Goal: Task Accomplishment & Management: Manage account settings

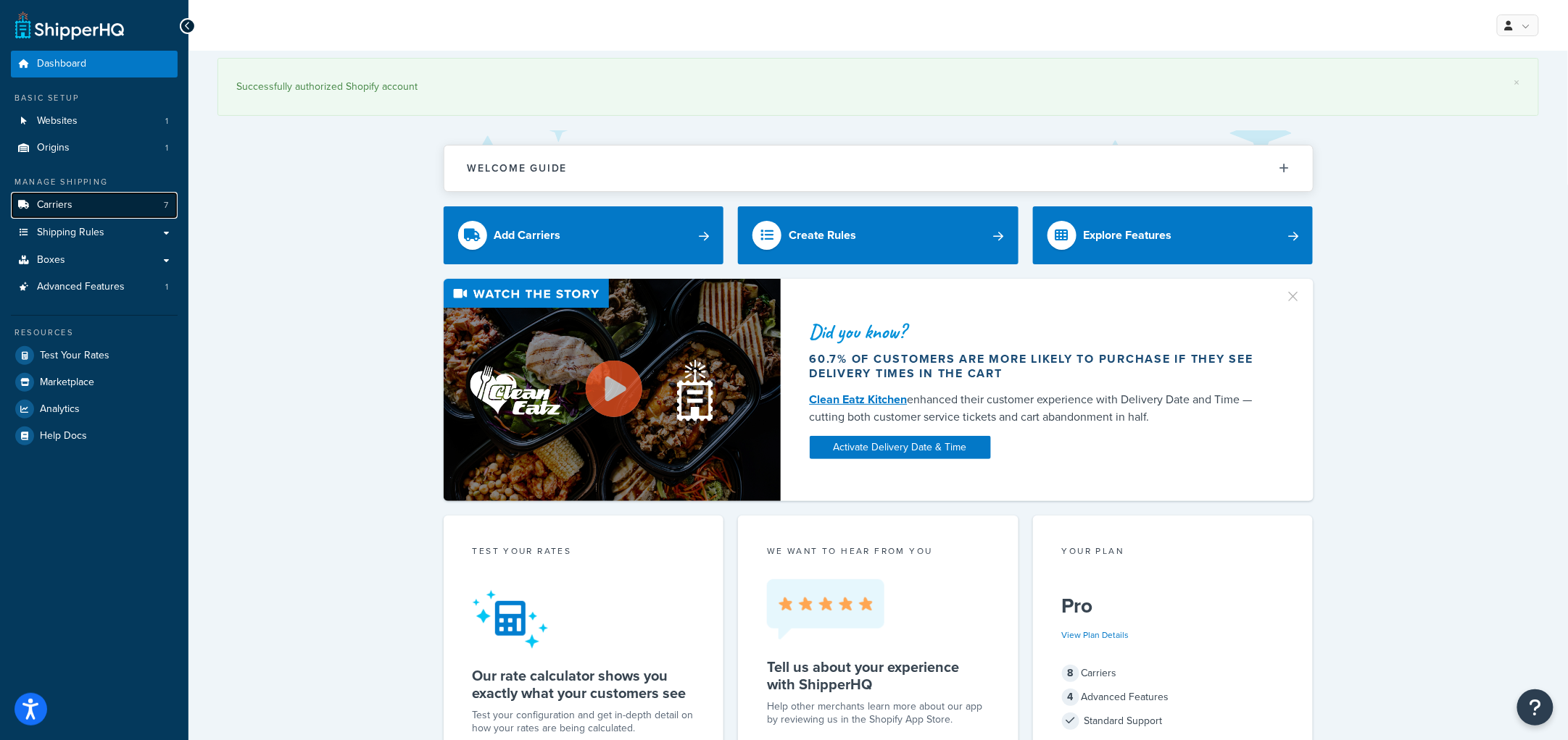
click at [45, 202] on span "Carriers" at bounding box center [55, 206] width 35 height 12
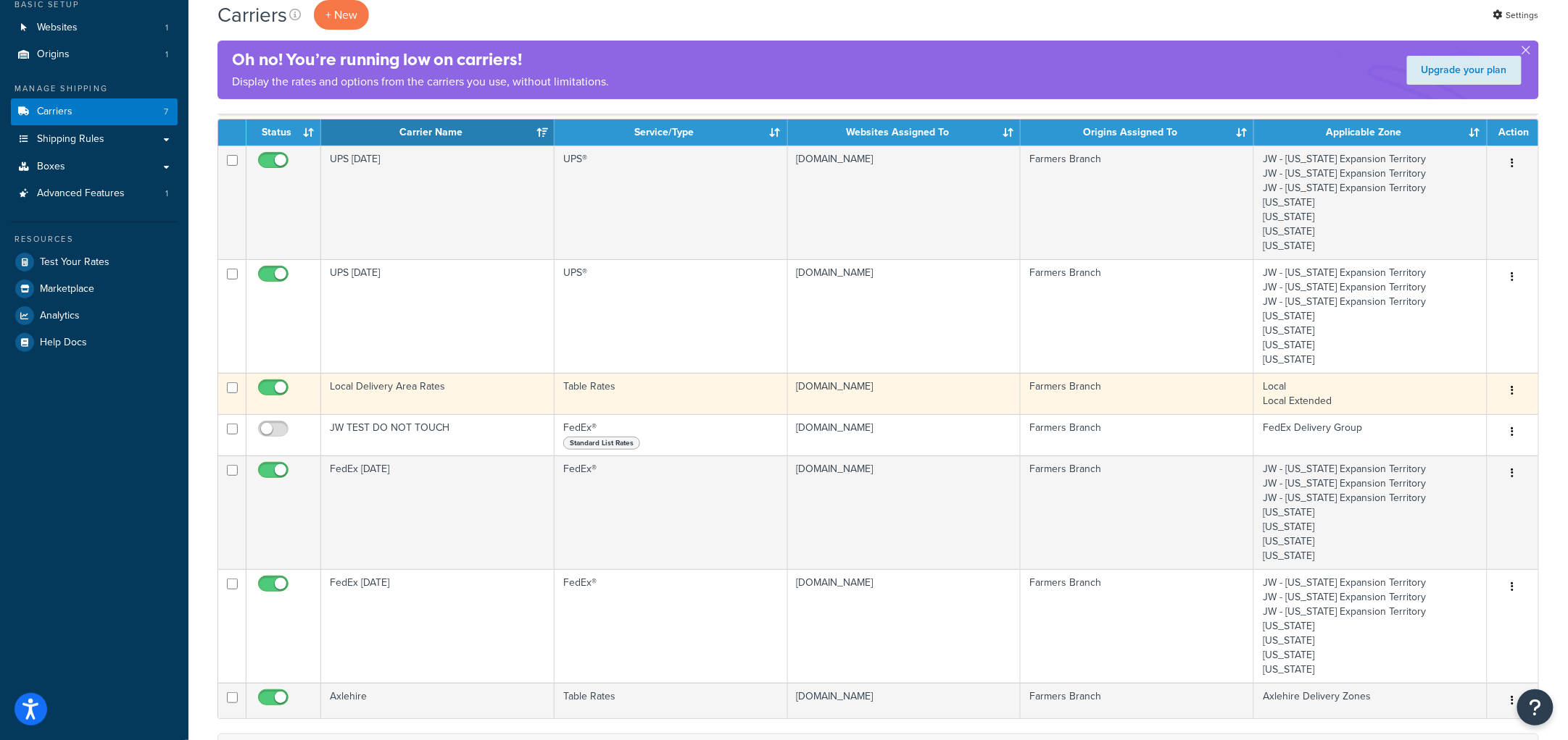
scroll to position [271, 0]
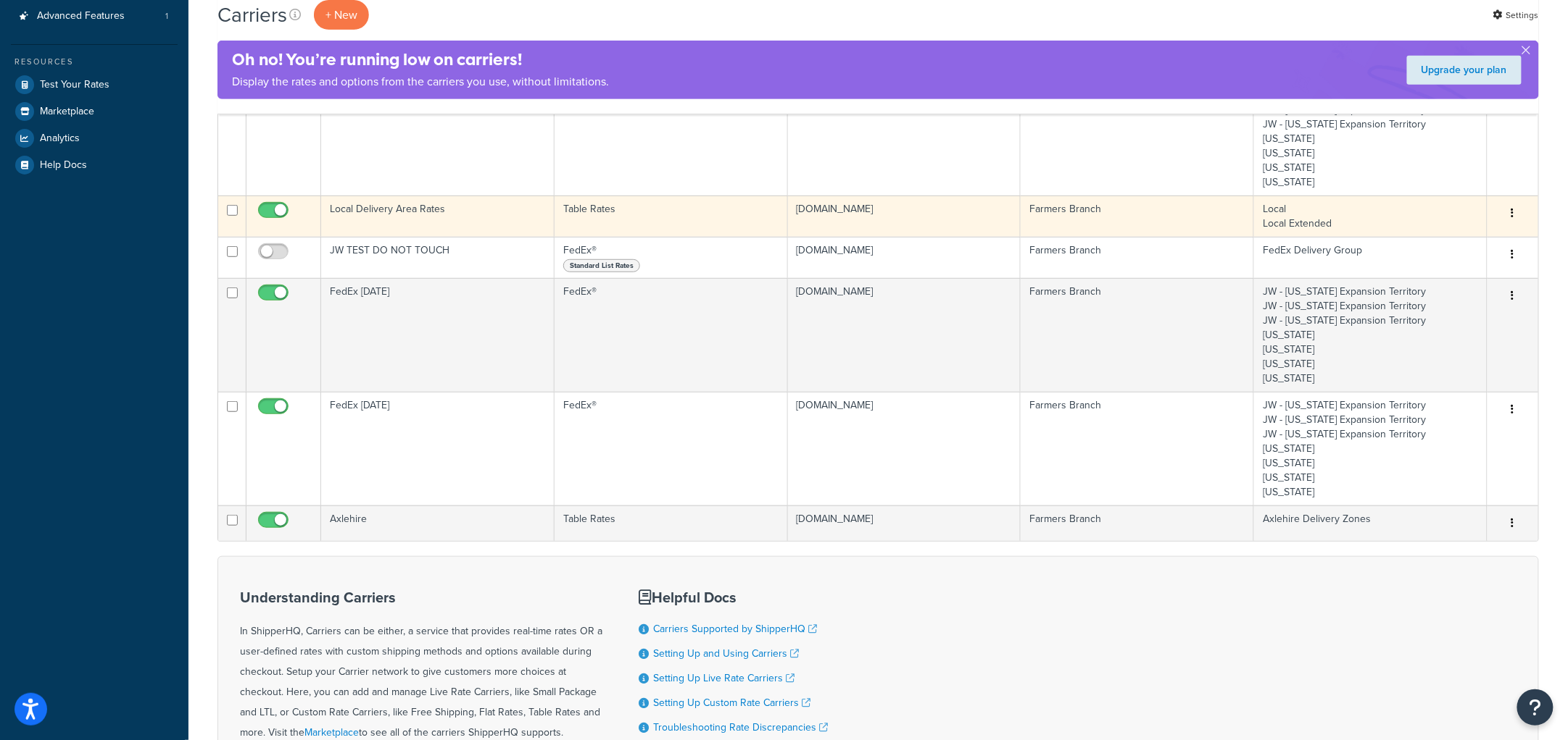
click at [448, 208] on td "Local Delivery Area Rates" at bounding box center [437, 216] width 233 height 41
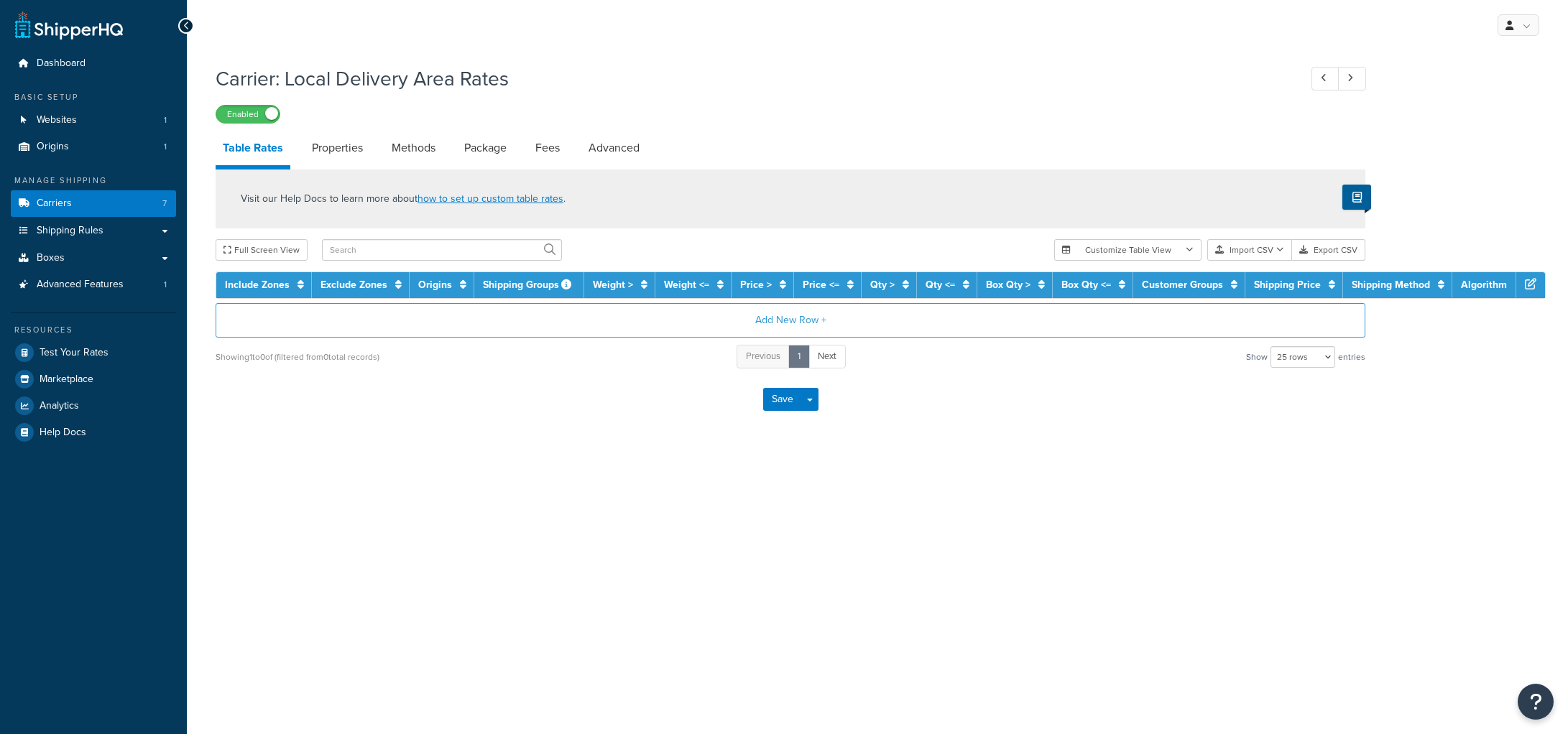
select select "25"
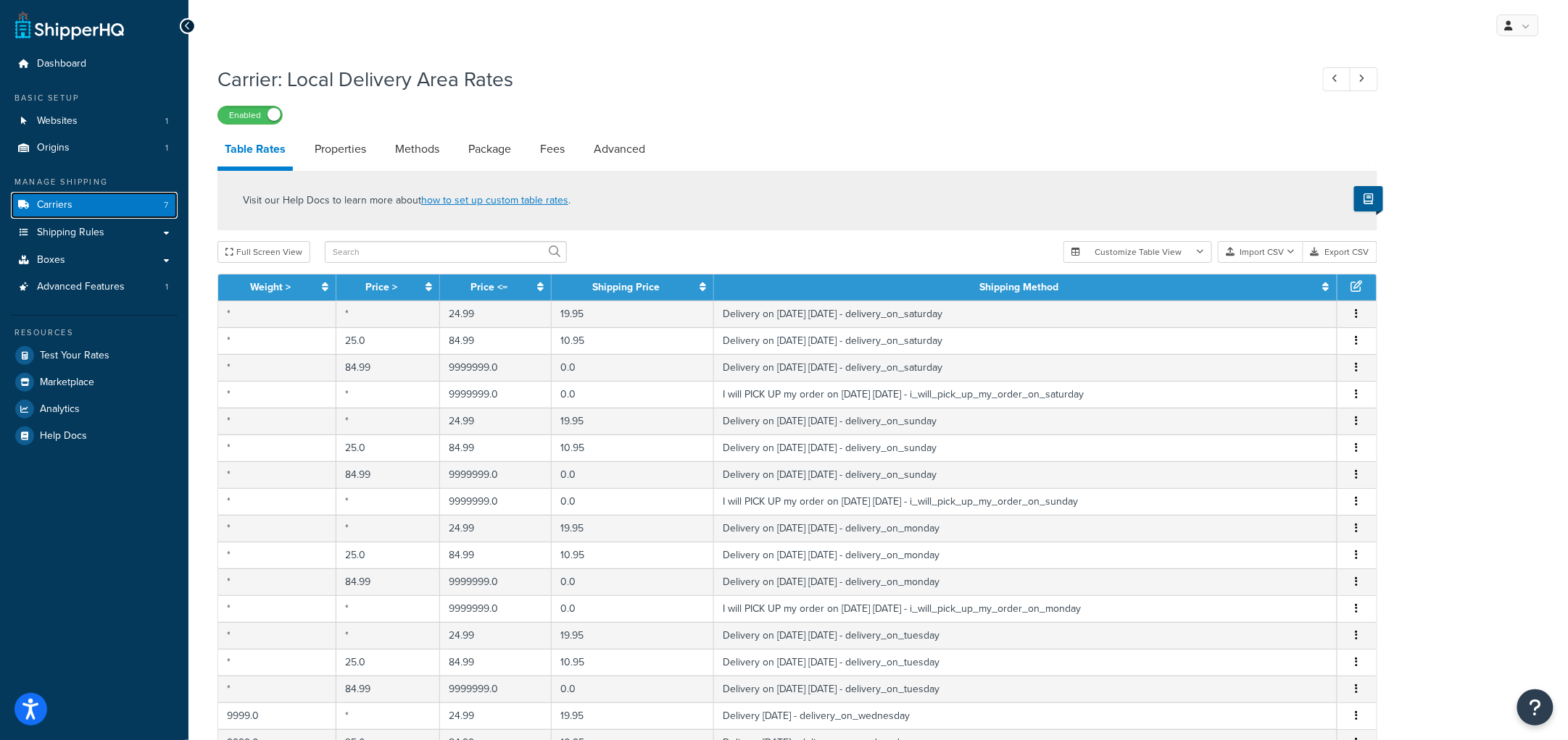
click at [59, 205] on span "Carriers" at bounding box center [55, 206] width 35 height 12
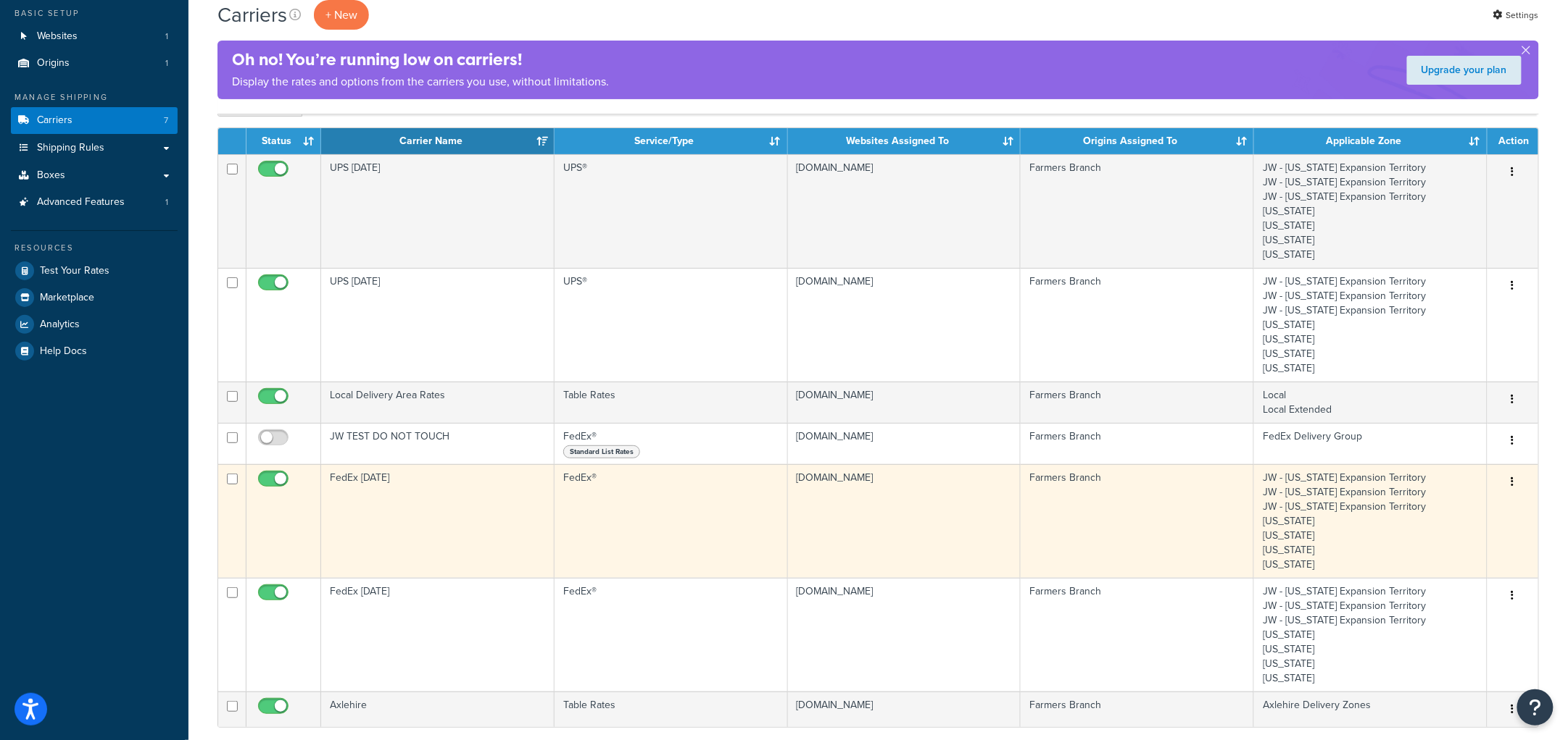
scroll to position [180, 0]
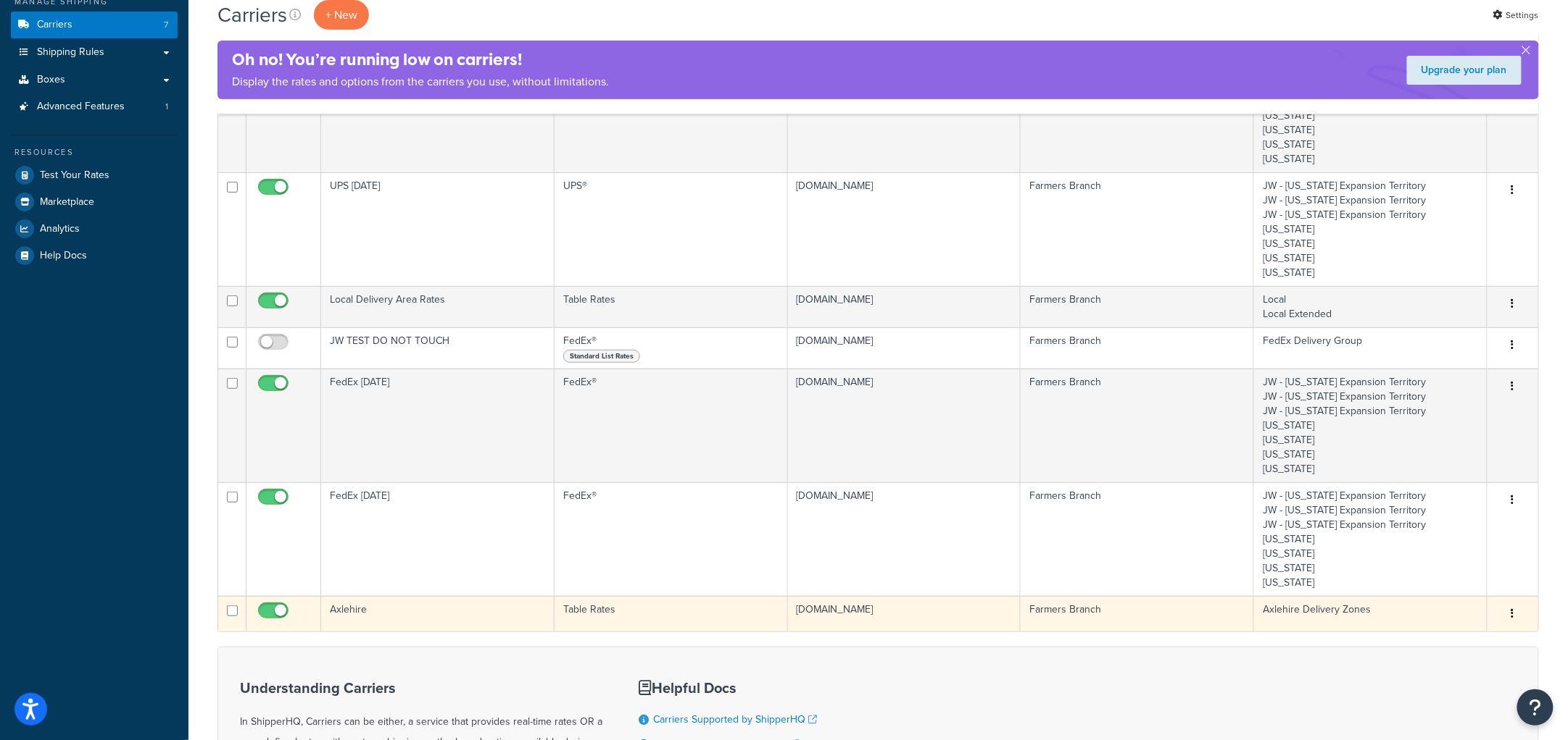
click at [431, 620] on td "Axlehire" at bounding box center [437, 613] width 233 height 35
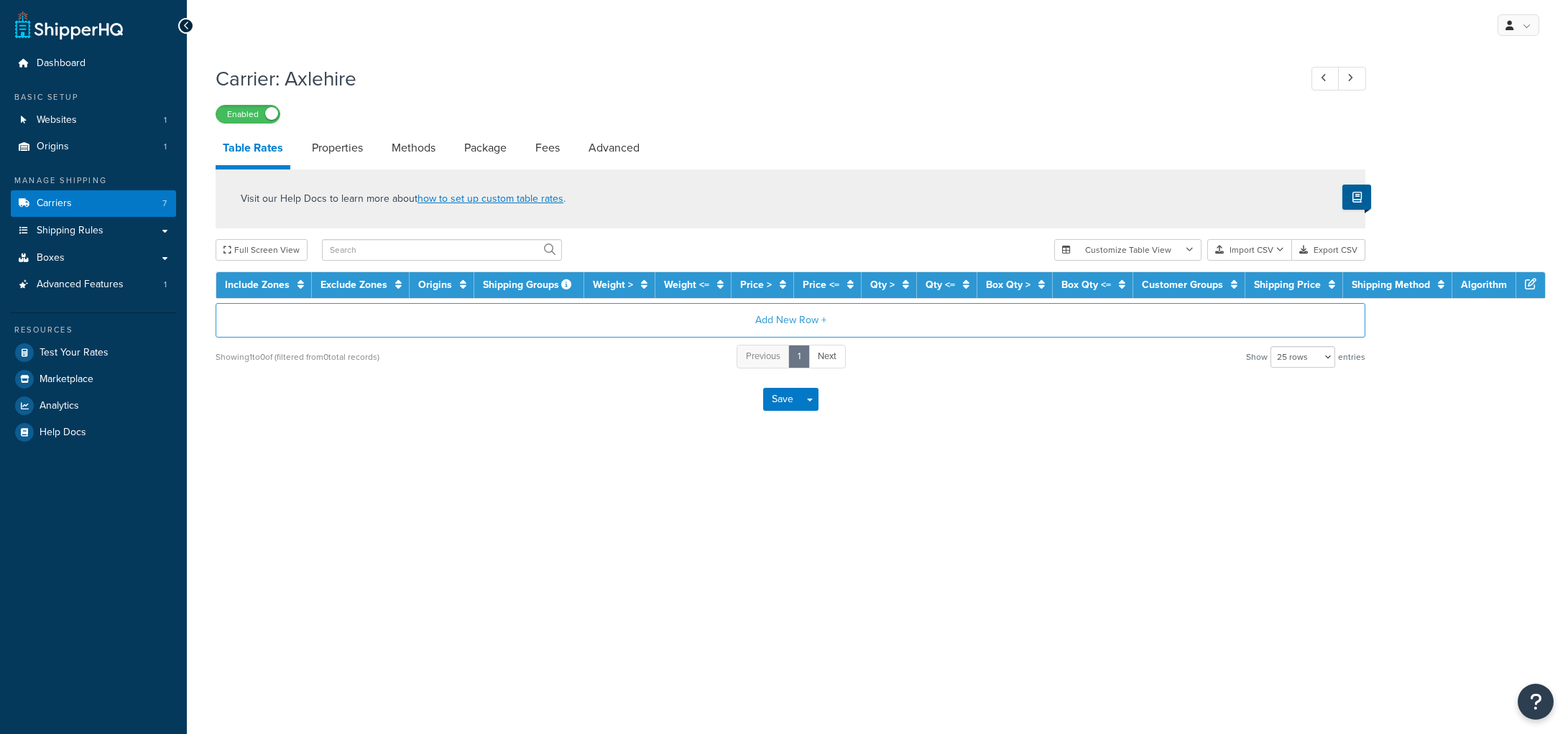
select select "25"
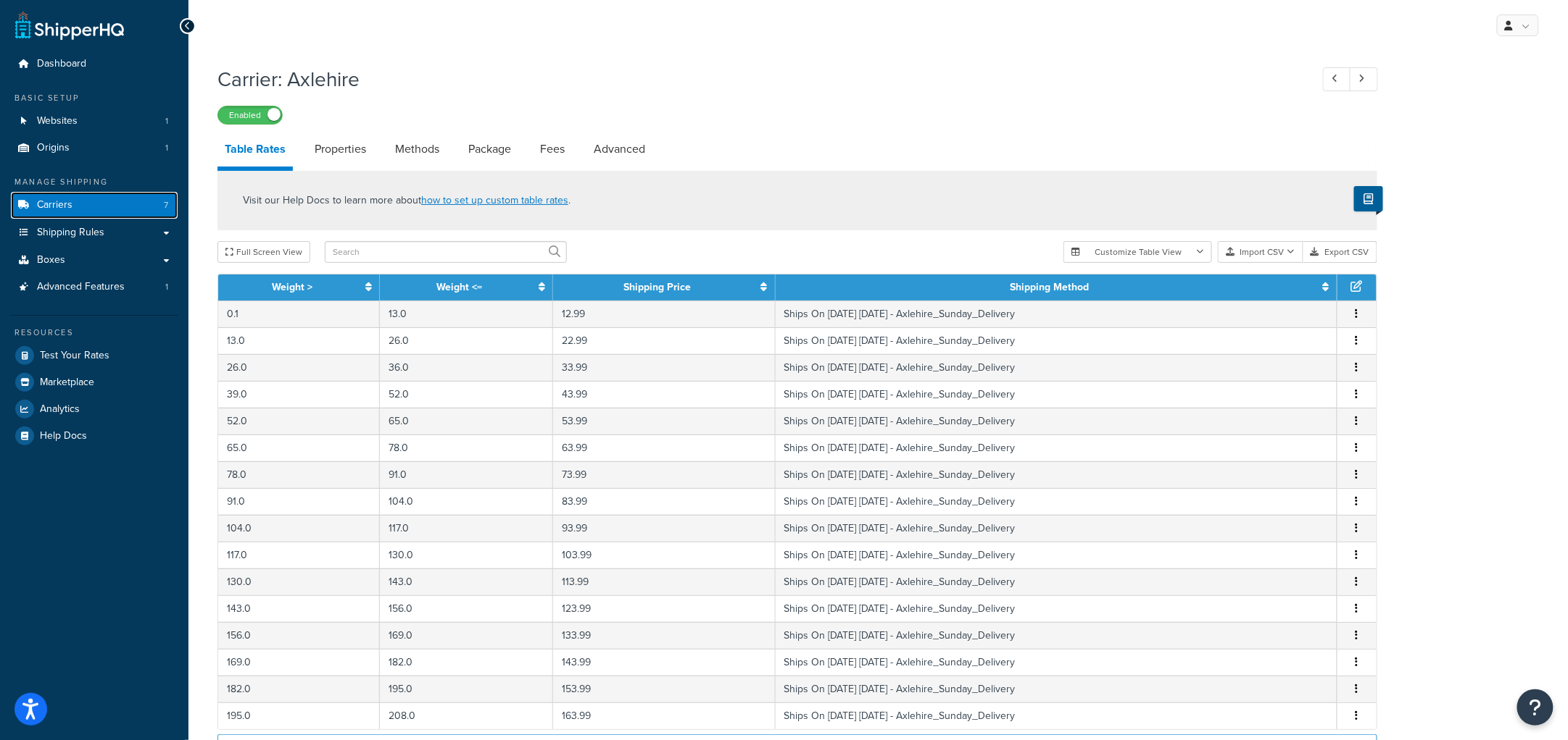
click at [60, 200] on span "Carriers" at bounding box center [55, 206] width 35 height 12
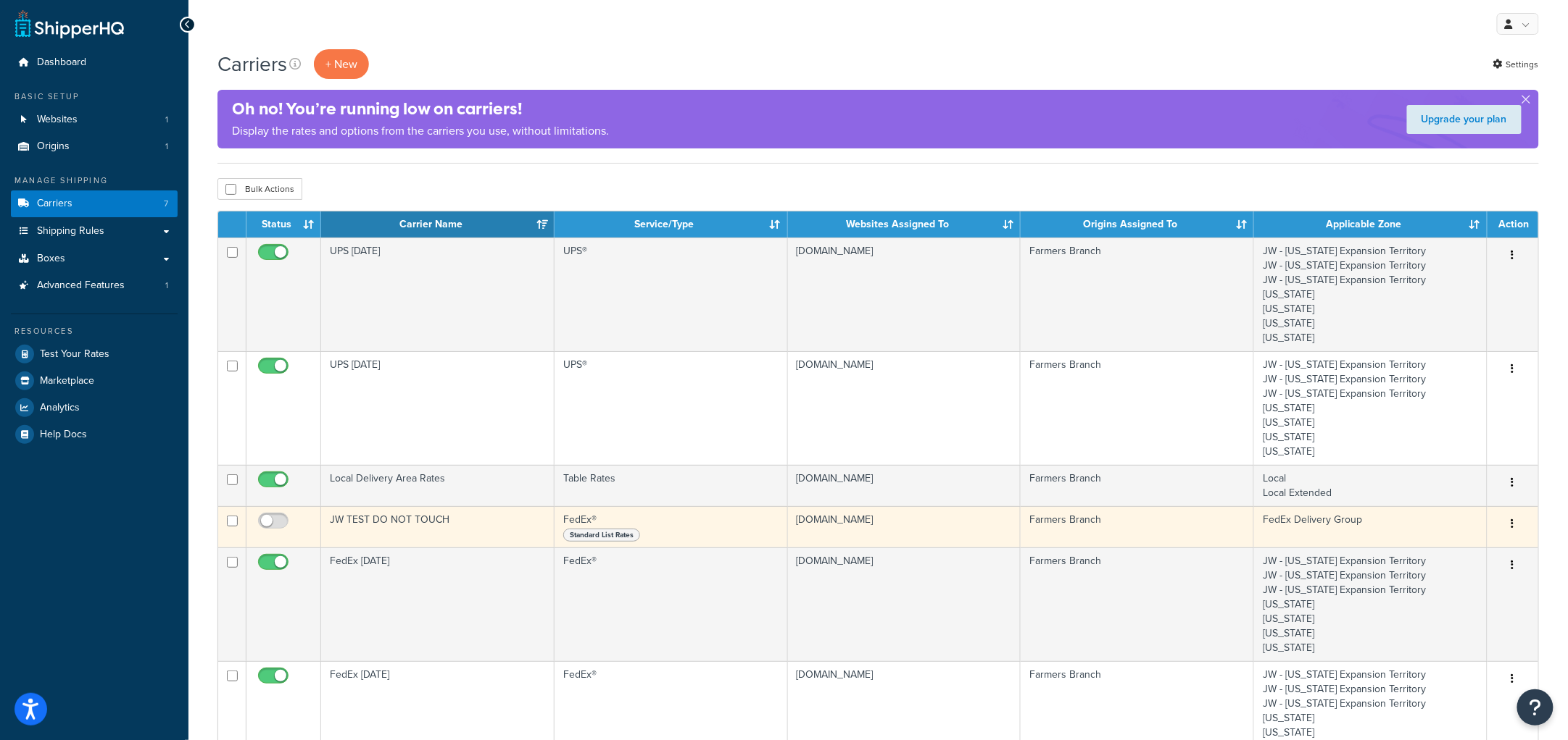
scroll to position [180, 0]
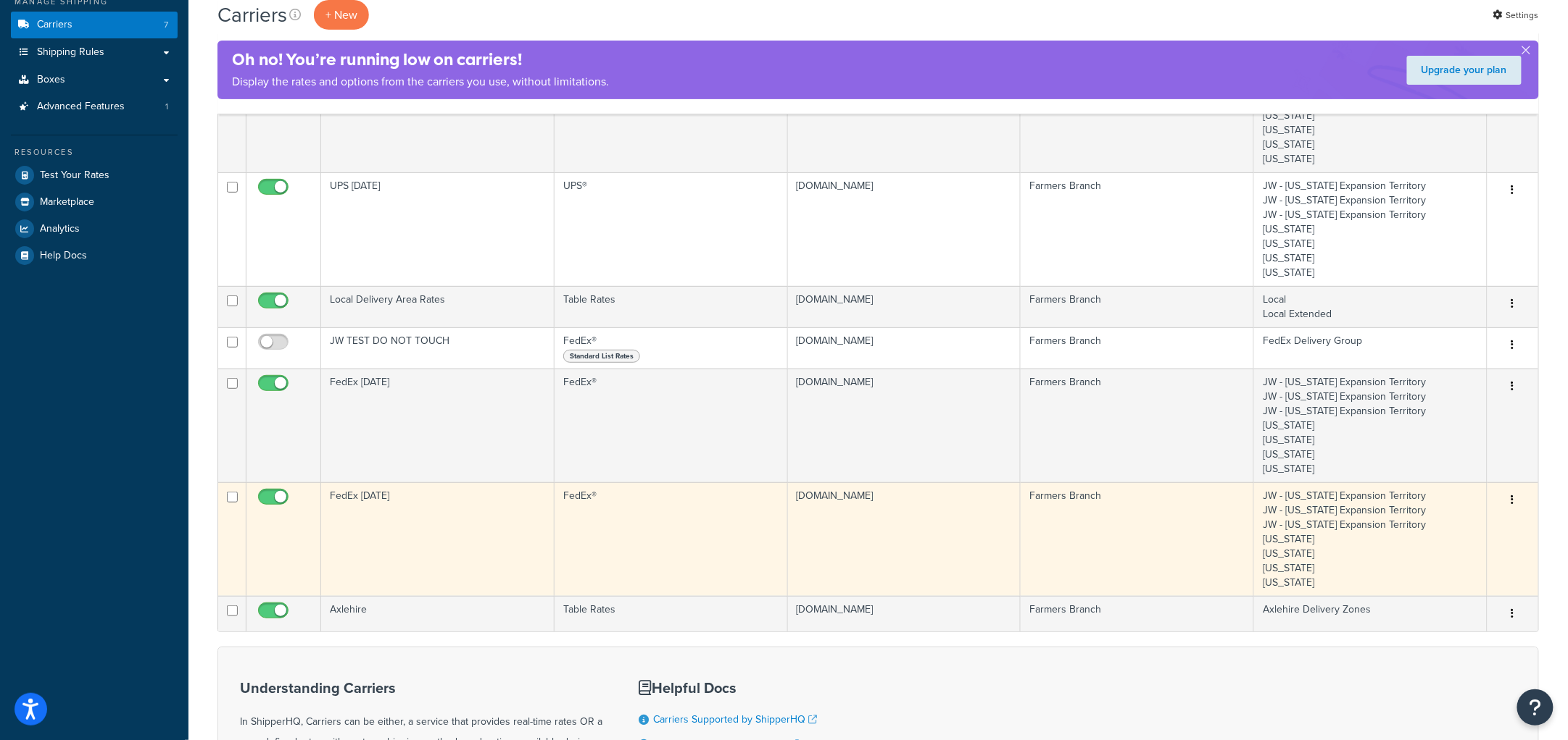
click at [405, 516] on td "FedEx [DATE]" at bounding box center [437, 539] width 233 height 113
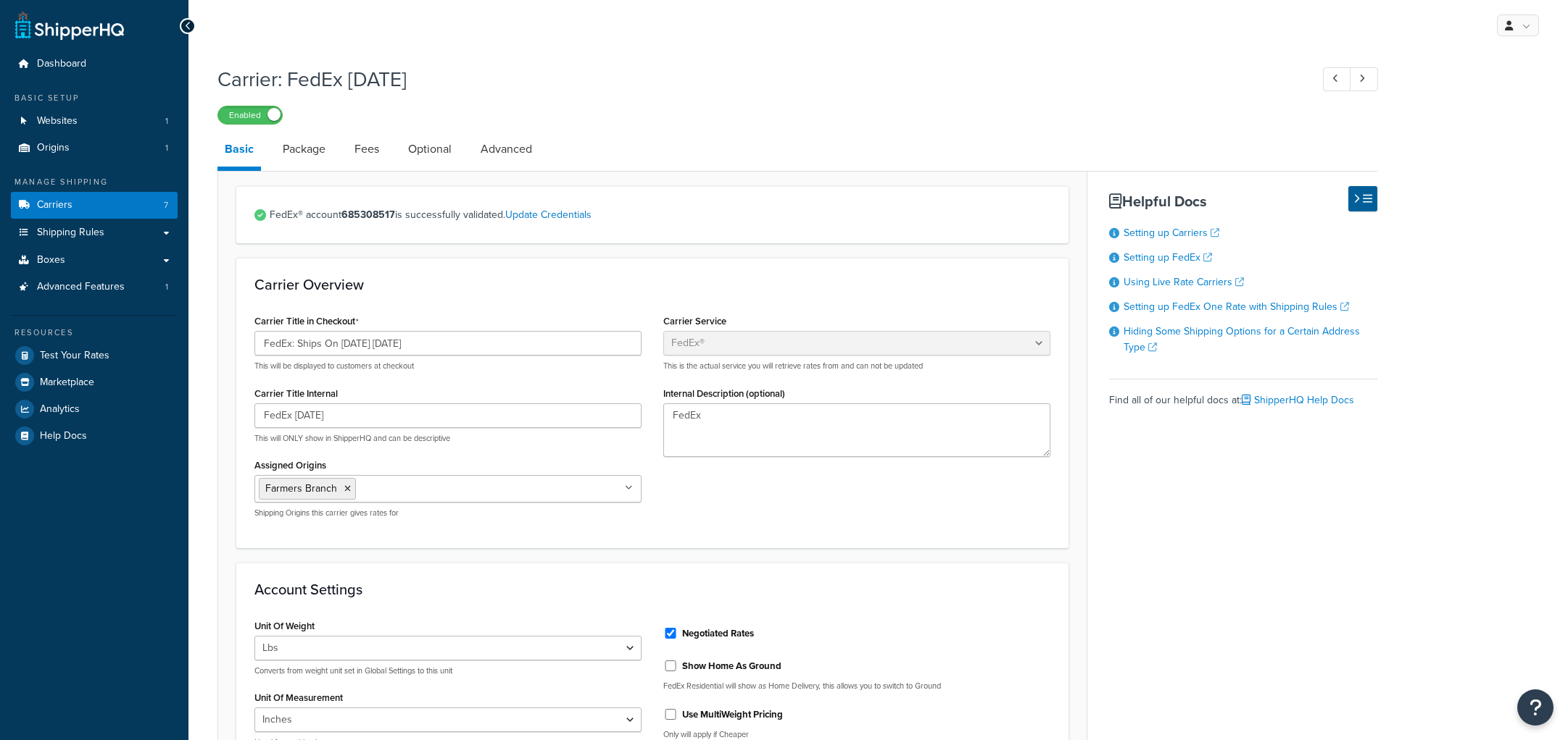
select select "fedEx"
select select "REGULAR_PICKUP"
select select "YOUR_PACKAGING"
click at [45, 200] on span "Carriers" at bounding box center [55, 206] width 35 height 12
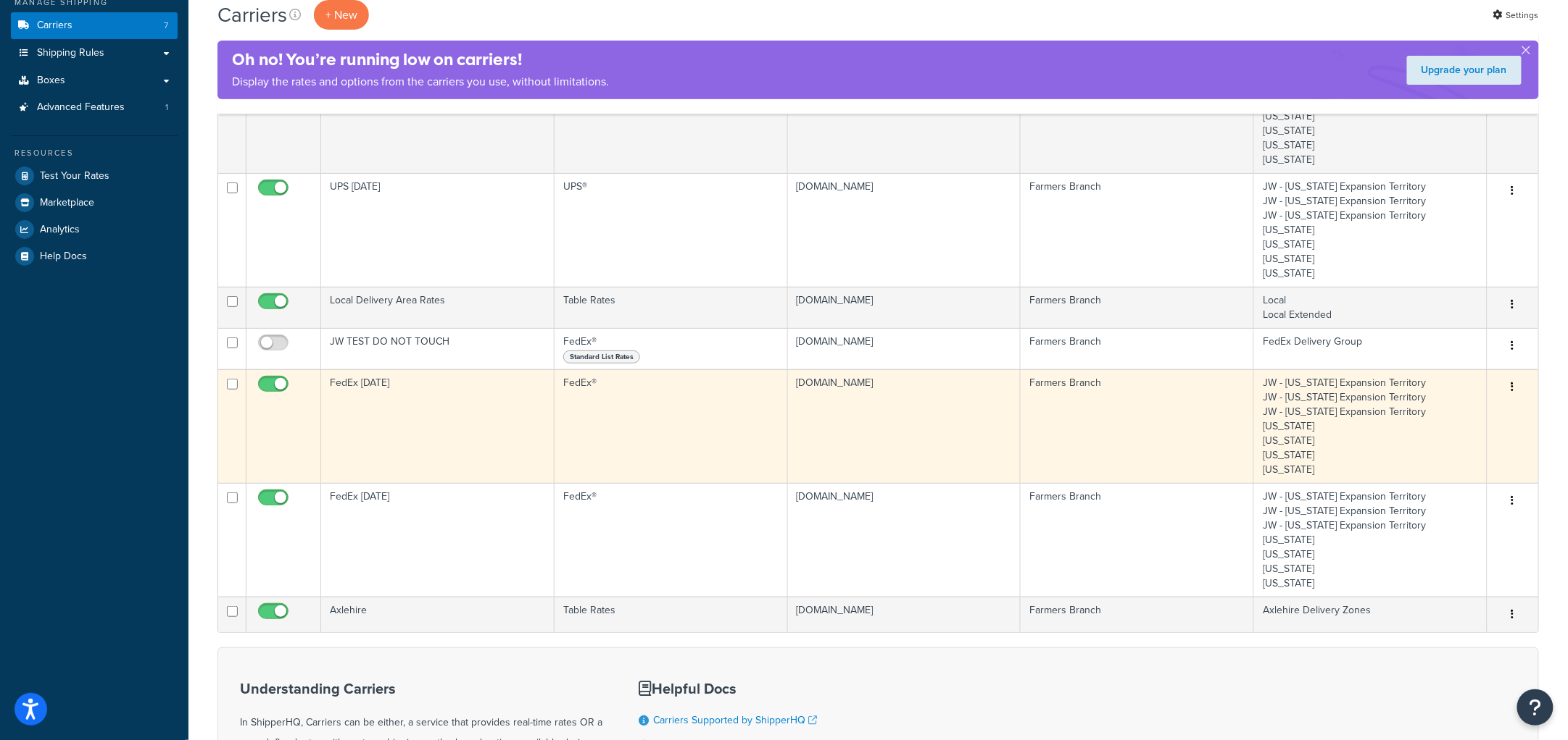
scroll to position [180, 0]
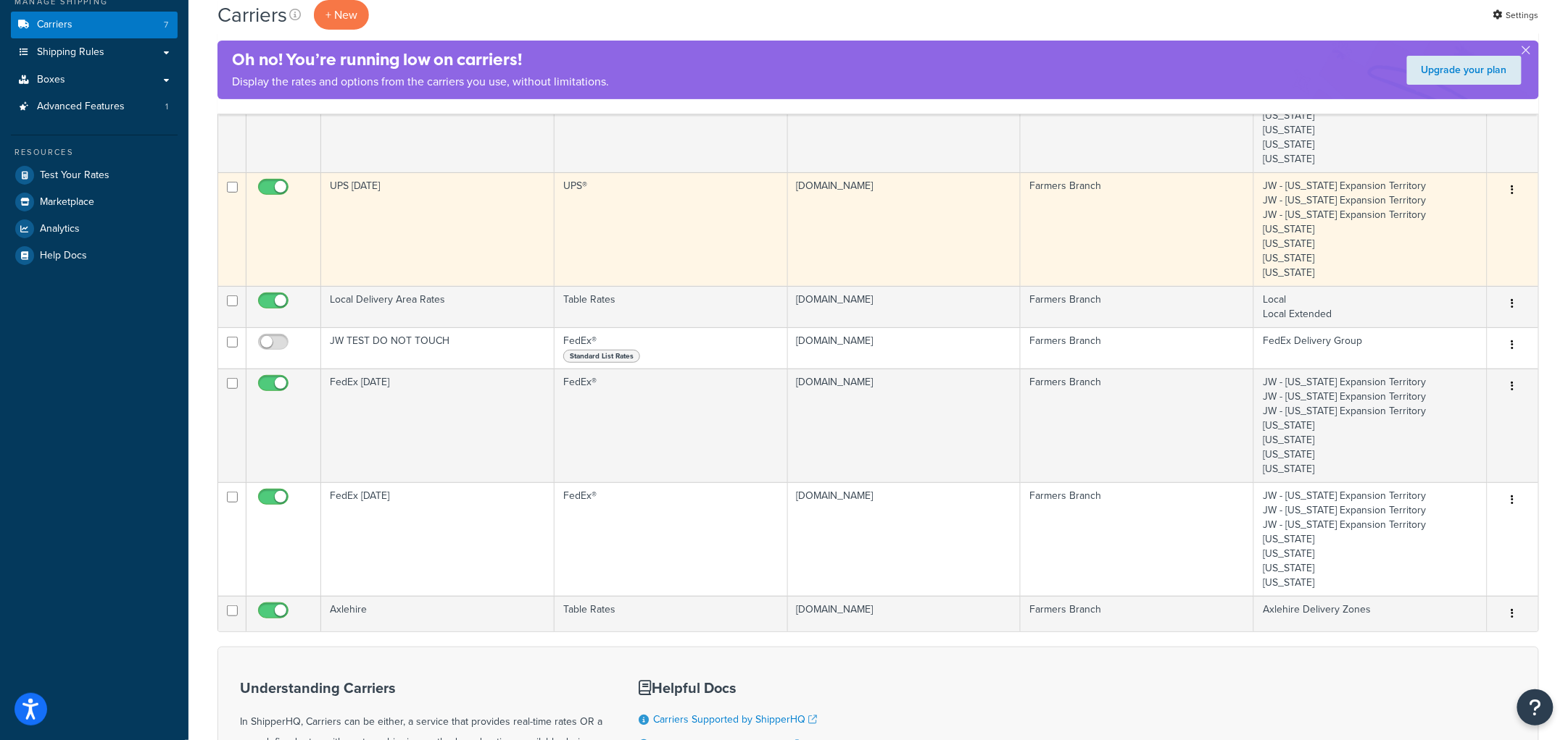
click at [427, 228] on td "UPS [DATE]" at bounding box center [437, 229] width 233 height 113
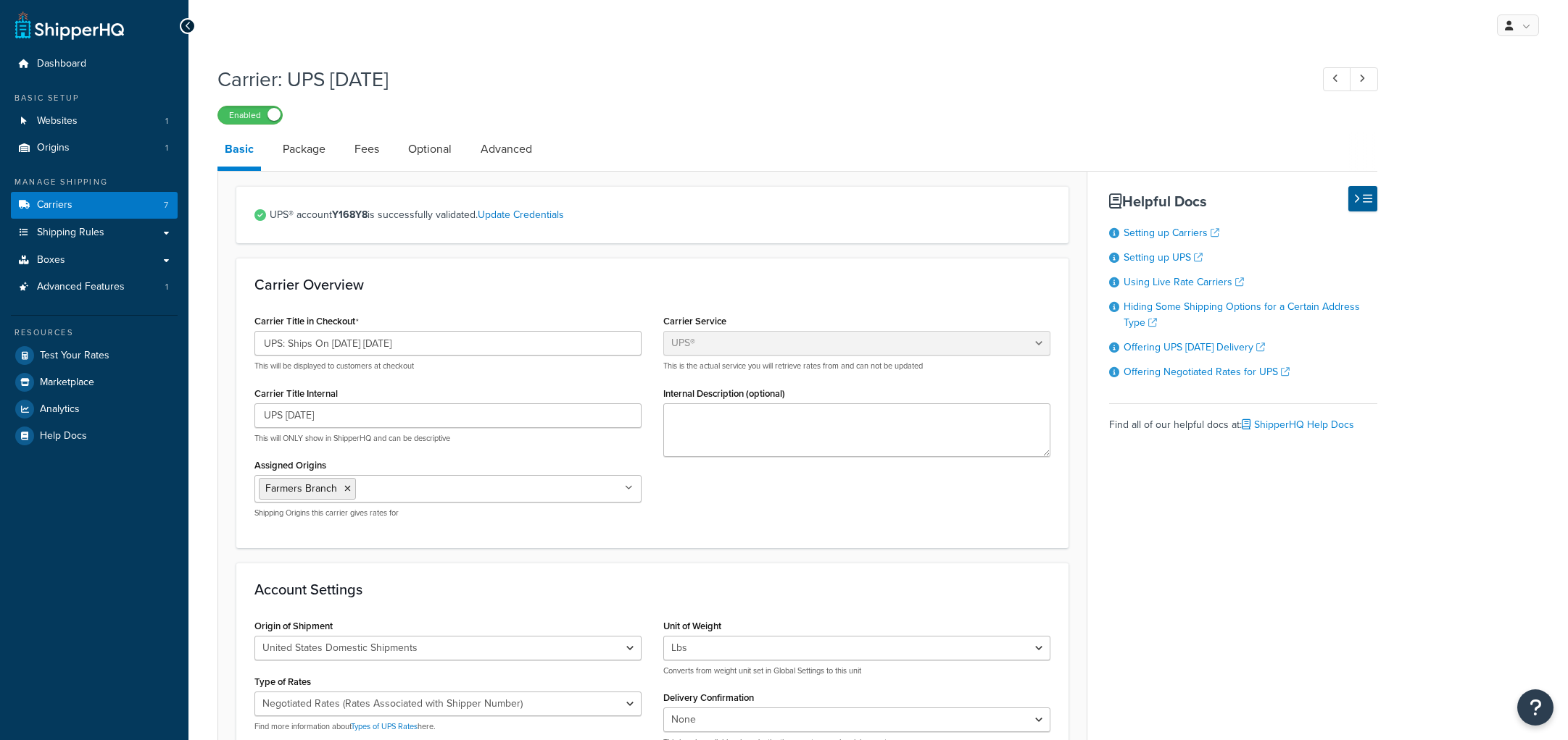
select select "ups"
click at [108, 200] on link "Carriers 7" at bounding box center [94, 205] width 167 height 27
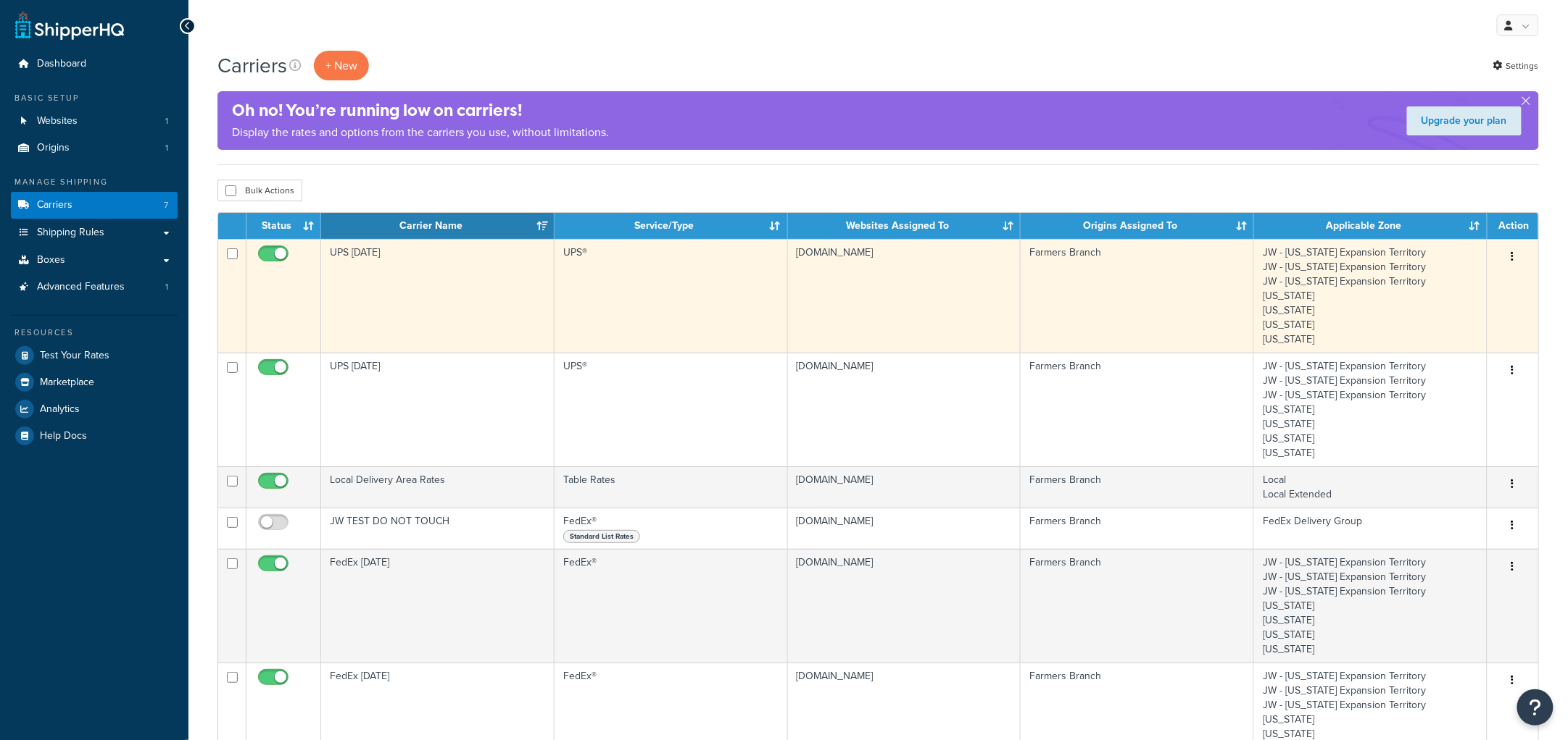
click at [419, 291] on td "UPS Tuesday" at bounding box center [437, 295] width 233 height 113
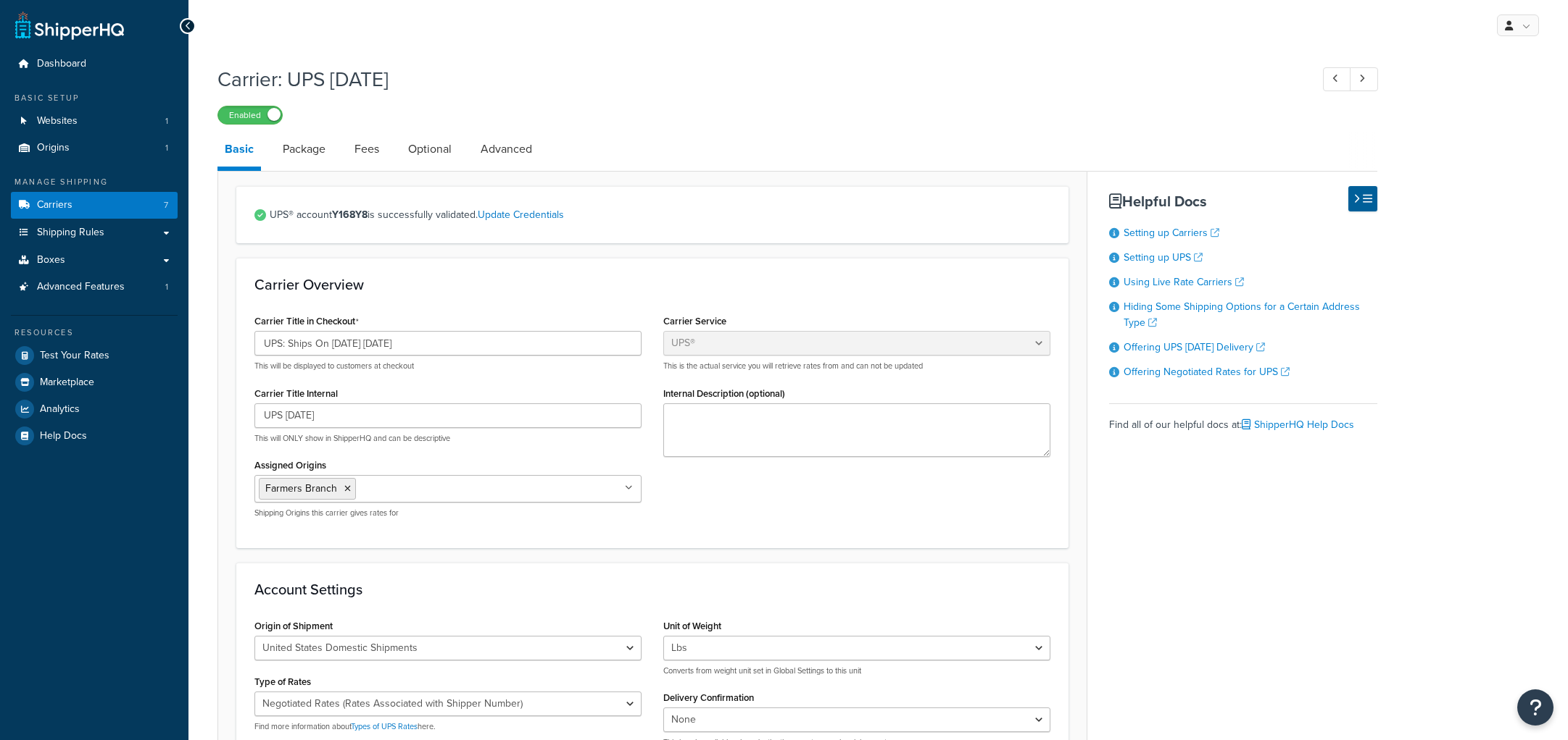
select select "ups"
click at [93, 207] on link "Carriers 7" at bounding box center [94, 205] width 167 height 27
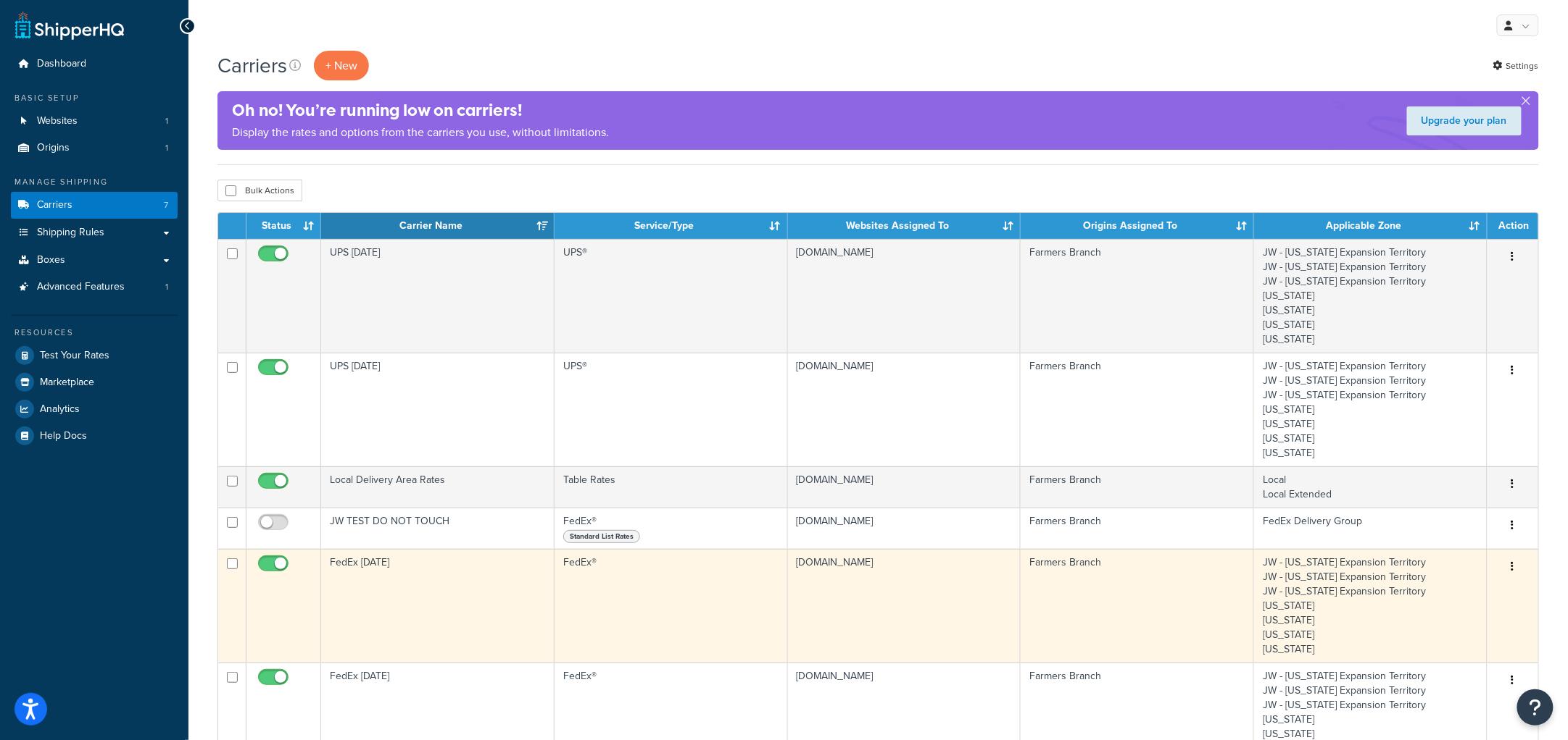
click at [405, 587] on td "FedEx Tuesday" at bounding box center [437, 606] width 233 height 113
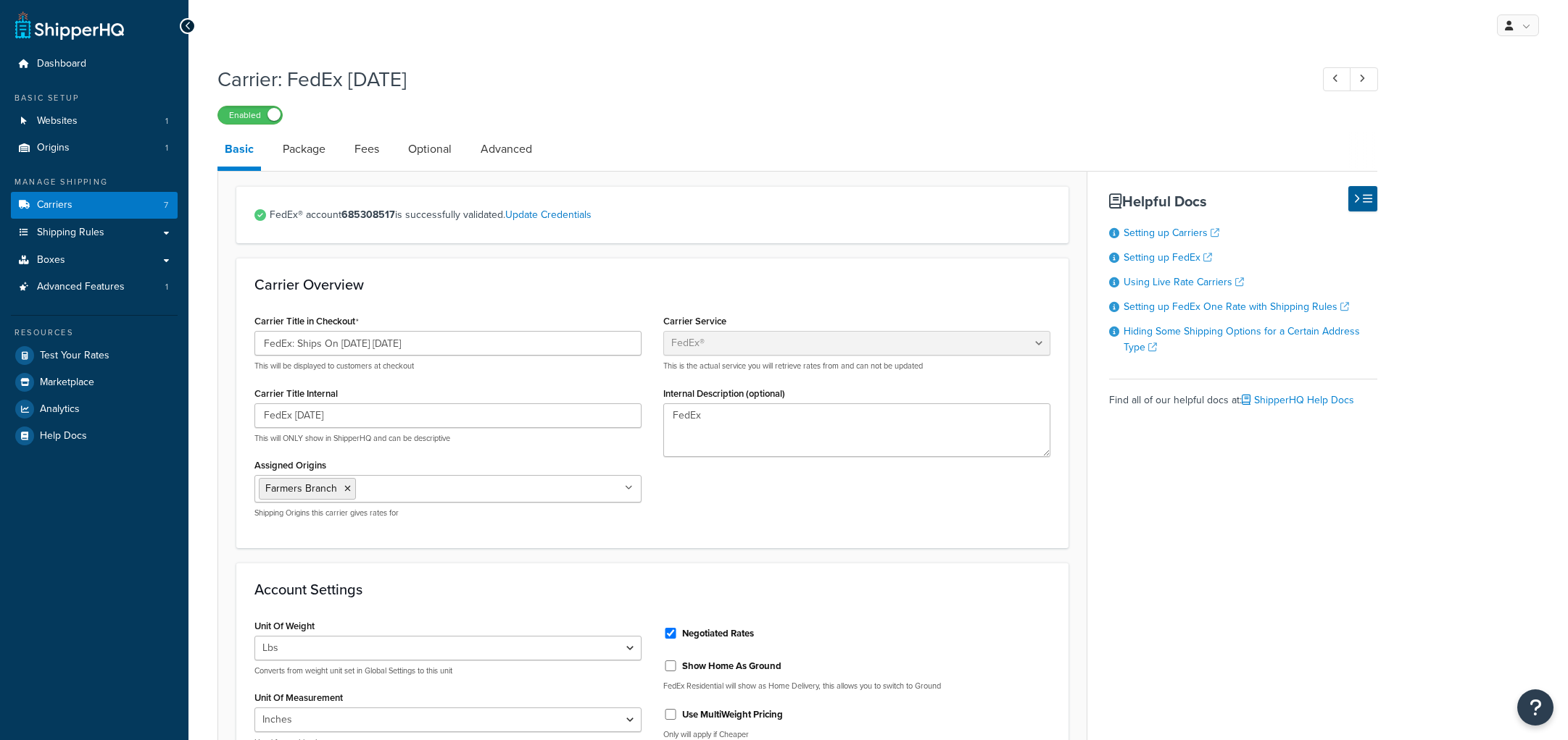
select select "fedEx"
select select "REGULAR_PICKUP"
select select "YOUR_PACKAGING"
click at [93, 198] on link "Carriers 7" at bounding box center [94, 205] width 167 height 27
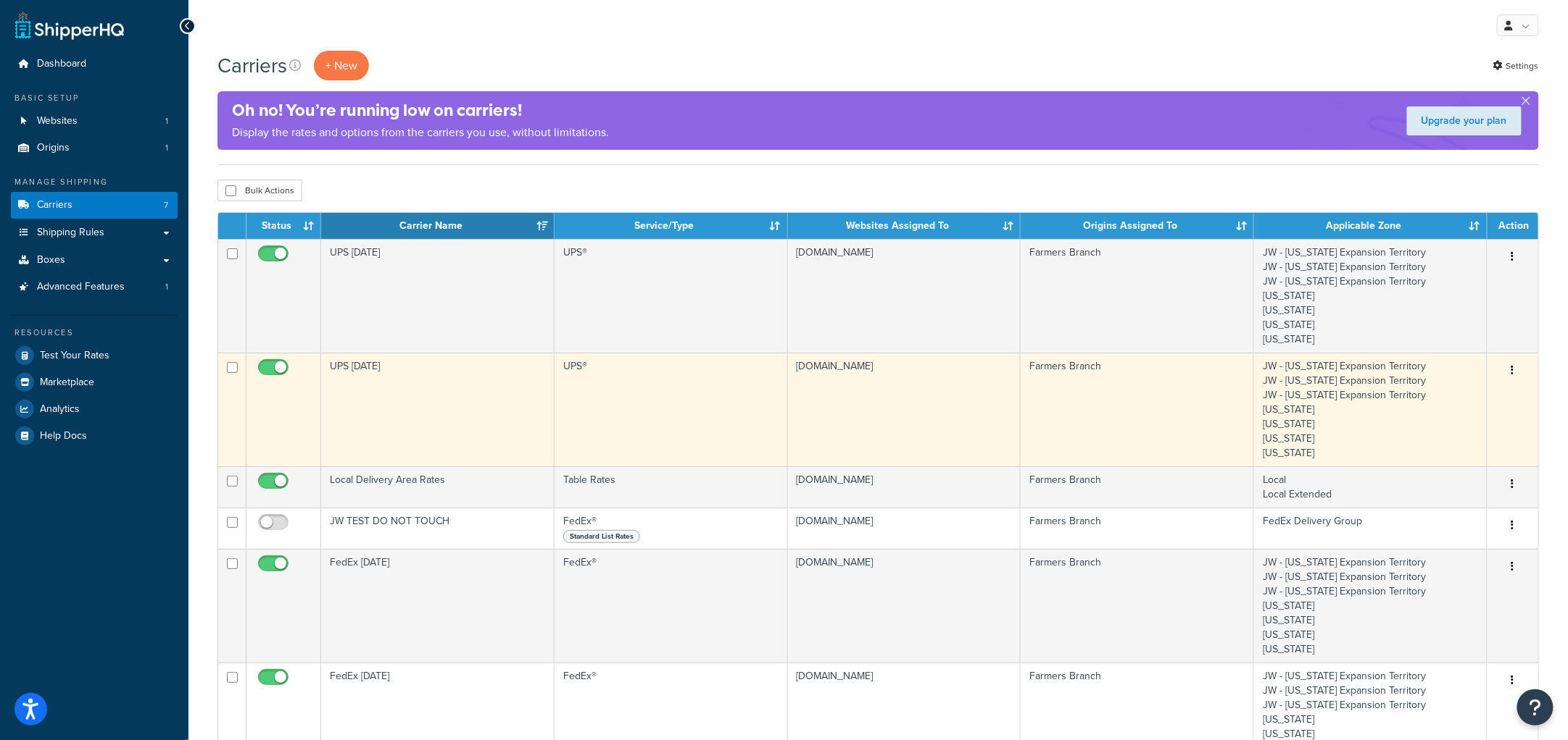
click at [429, 410] on td "UPS Monday" at bounding box center [437, 409] width 233 height 113
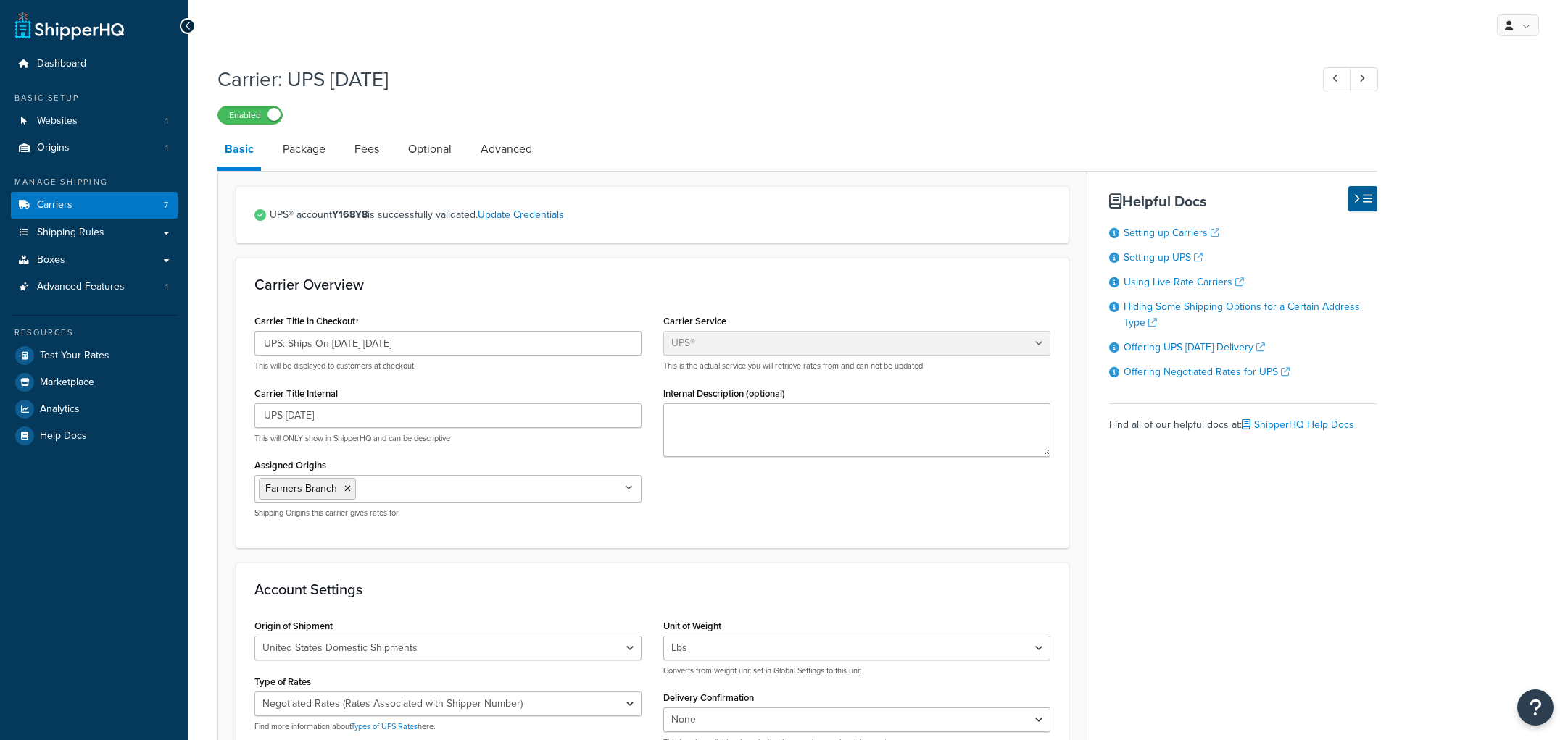
select select "ups"
click at [81, 196] on link "Carriers 7" at bounding box center [94, 205] width 167 height 27
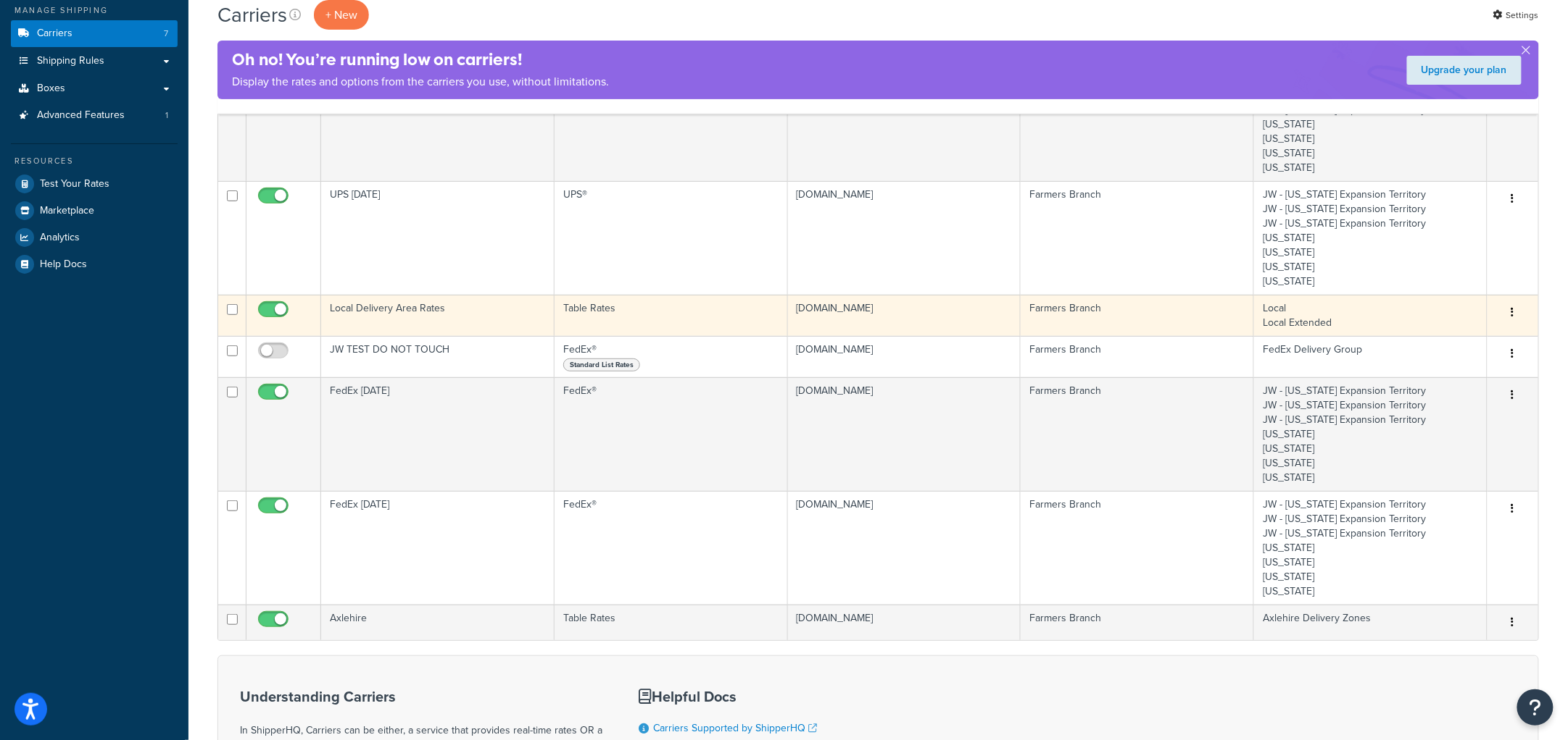
scroll to position [180, 0]
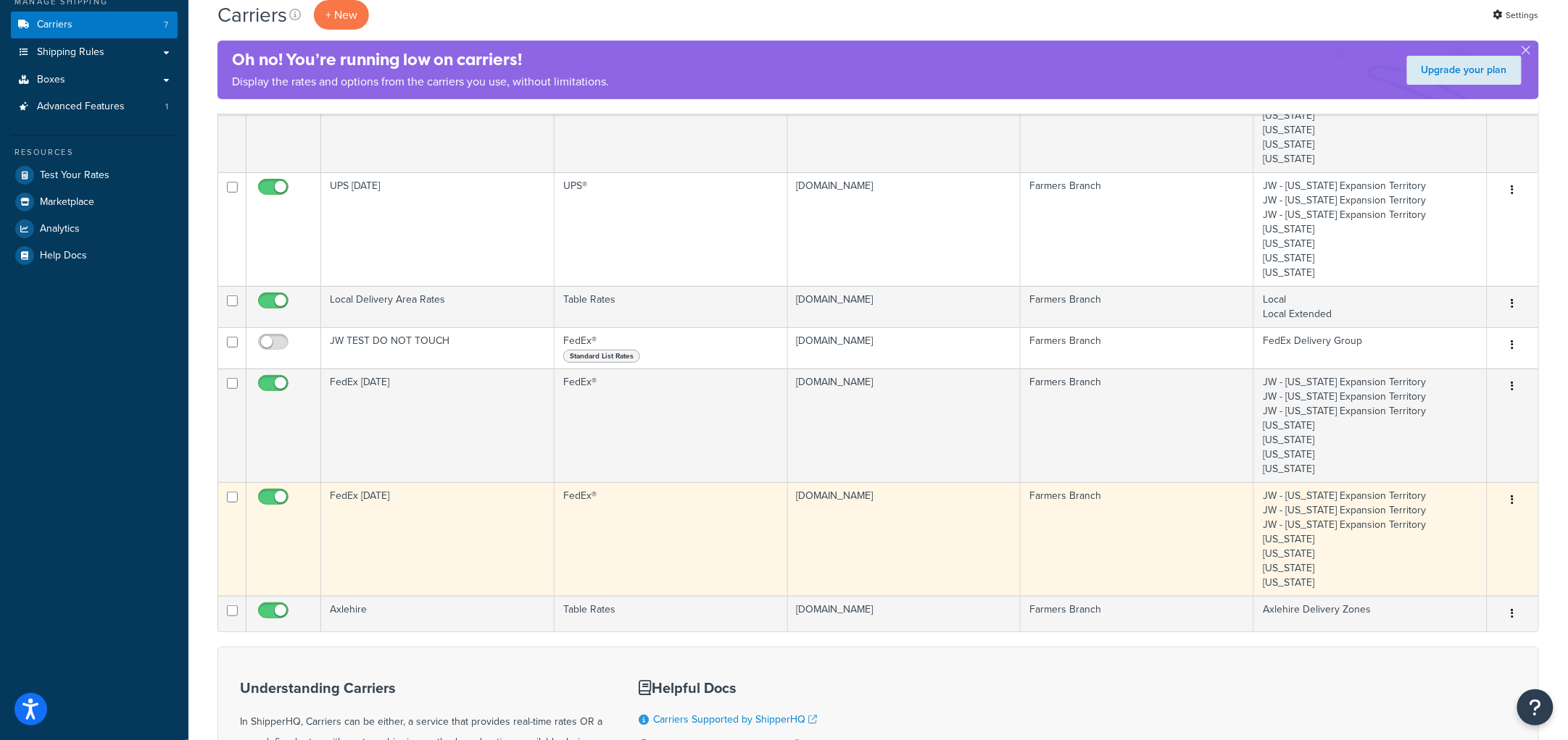
click at [416, 520] on td "FedEx [DATE]" at bounding box center [437, 539] width 233 height 113
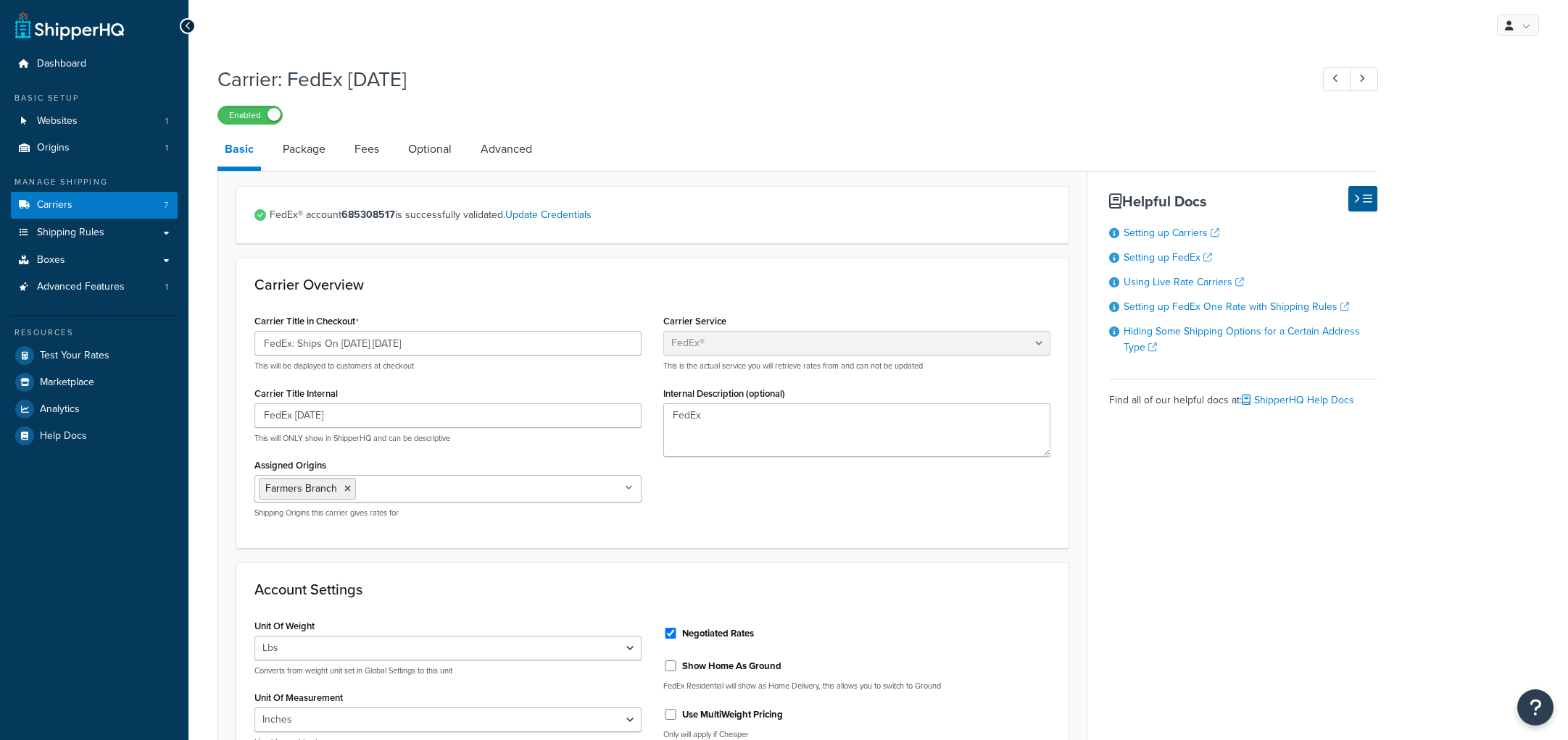
select select "fedEx"
select select "REGULAR_PICKUP"
select select "YOUR_PACKAGING"
click at [882, 625] on div "Negotiated Rates" at bounding box center [857, 632] width 387 height 22
click at [84, 200] on link "Carriers 7" at bounding box center [94, 205] width 167 height 27
